Goal: Task Accomplishment & Management: Use online tool/utility

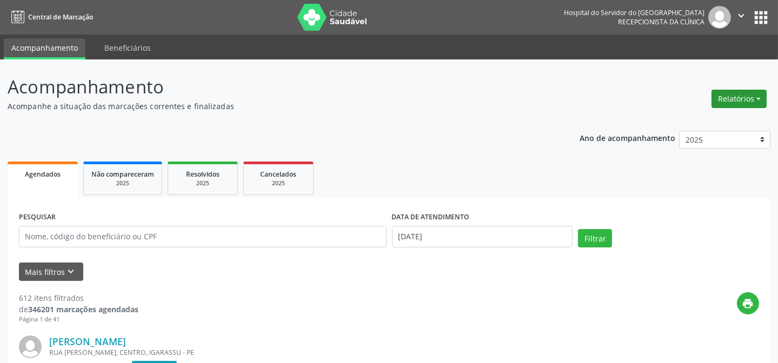
click at [746, 91] on button "Relatórios" at bounding box center [739, 99] width 55 height 18
click at [684, 121] on link "Agendamentos" at bounding box center [708, 121] width 116 height 15
select select "8"
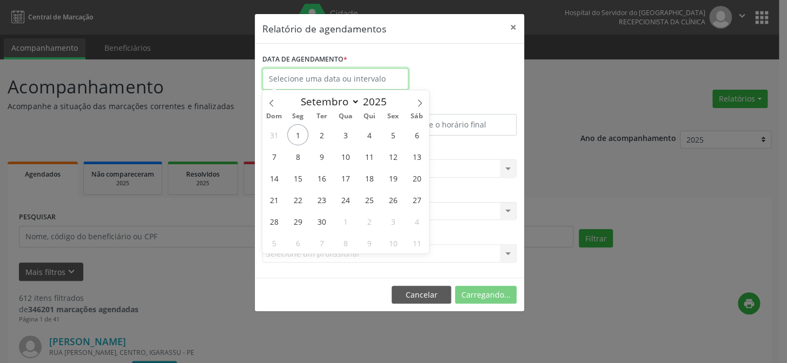
click at [317, 85] on input "text" at bounding box center [335, 79] width 146 height 22
click at [289, 135] on span "1" at bounding box center [297, 134] width 21 height 21
type input "[DATE]"
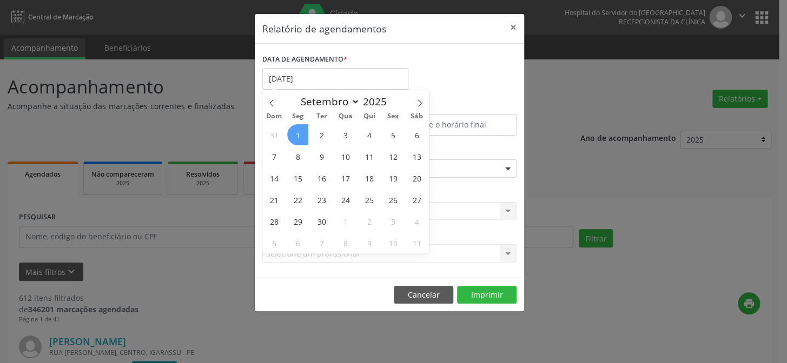
click at [289, 135] on span "1" at bounding box center [297, 134] width 21 height 21
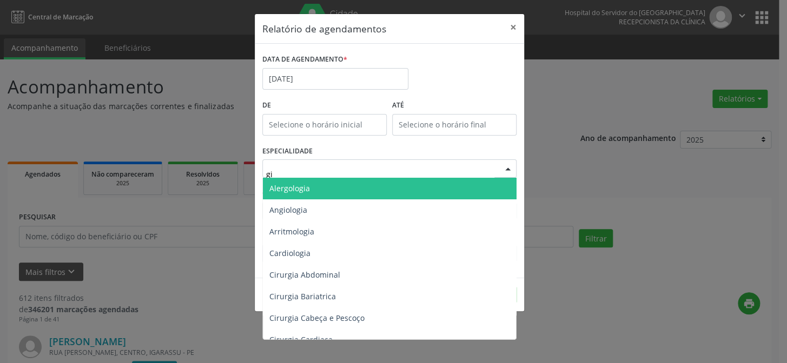
type input "gin"
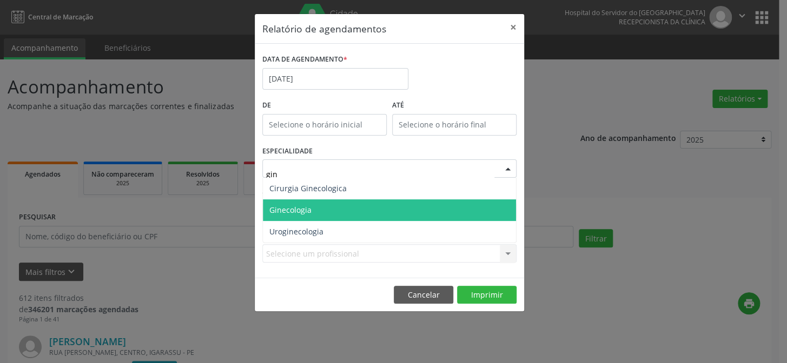
click at [299, 205] on span "Ginecologia" at bounding box center [290, 210] width 42 height 10
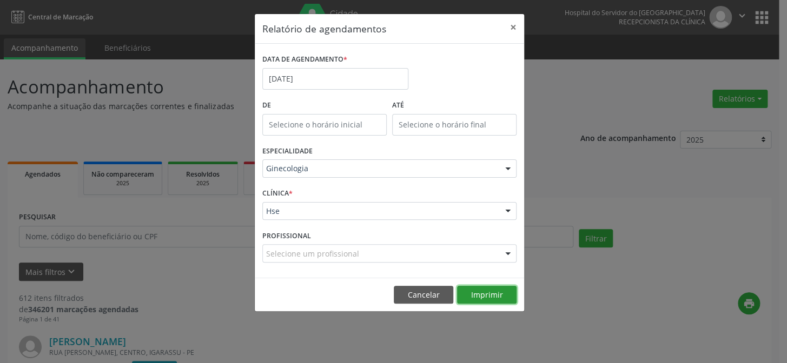
click at [485, 297] on button "Imprimir" at bounding box center [486, 295] width 59 height 18
